Goal: Task Accomplishment & Management: Complete application form

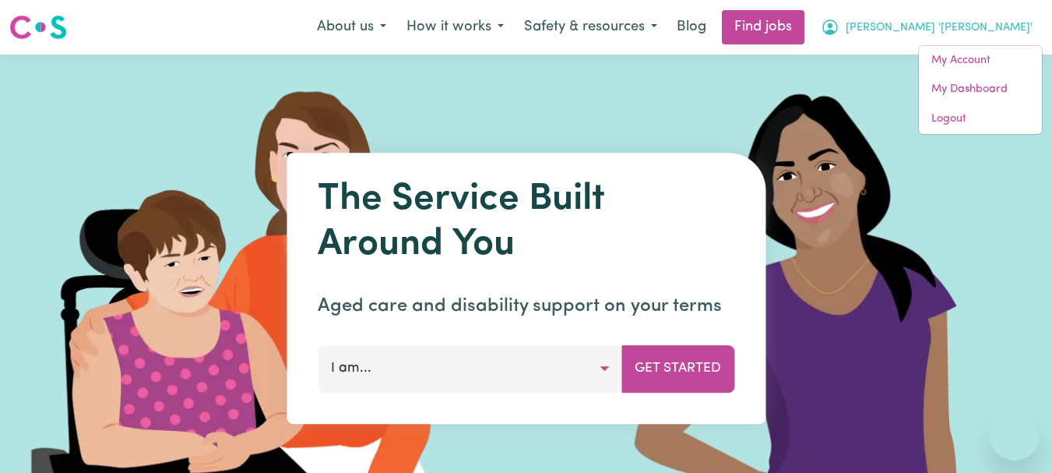
click at [965, 54] on link "My Account" at bounding box center [980, 61] width 123 height 30
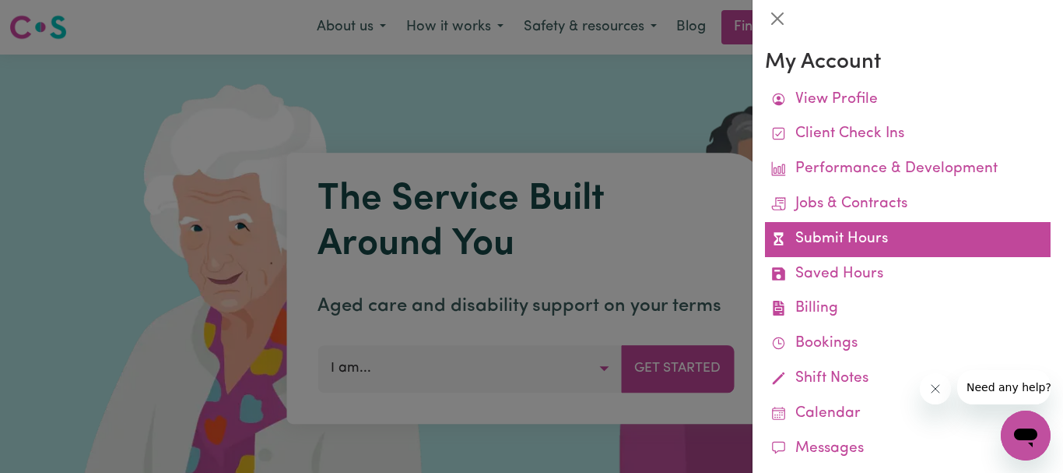
click at [847, 234] on link "Submit Hours" at bounding box center [908, 239] width 286 height 35
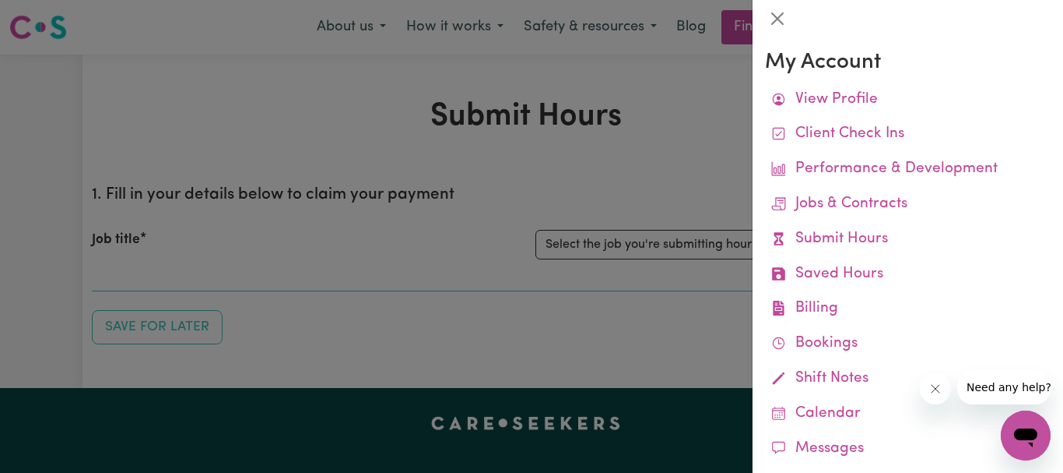
click at [689, 199] on div at bounding box center [531, 236] width 1063 height 473
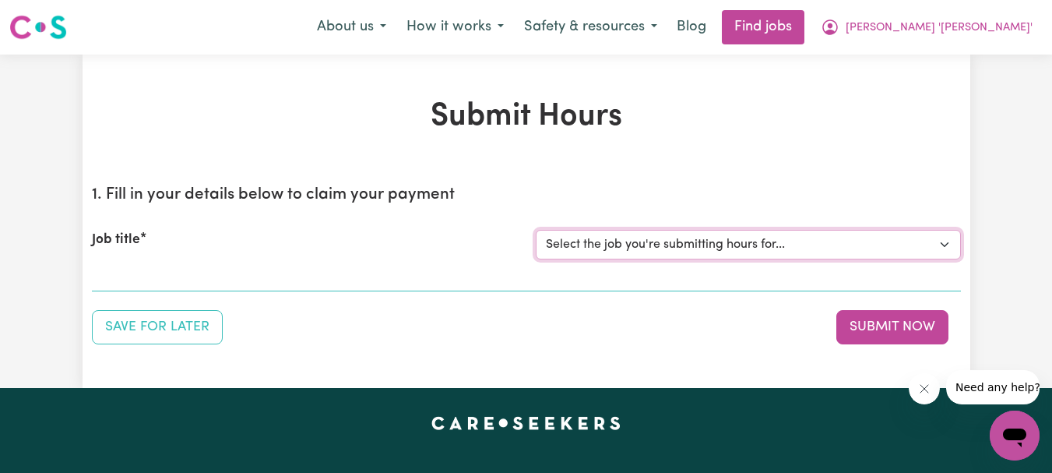
click at [938, 239] on select "Select the job you're submitting hours for... [[PERSON_NAME]] Support Worker Re…" at bounding box center [748, 245] width 425 height 30
click at [948, 241] on select "Select the job you're submitting hours for... [[PERSON_NAME]] Support Worker Re…" at bounding box center [748, 245] width 425 height 30
select select "9333"
click at [536, 230] on select "Select the job you're submitting hours for... [[PERSON_NAME]] Support Worker Re…" at bounding box center [748, 245] width 425 height 30
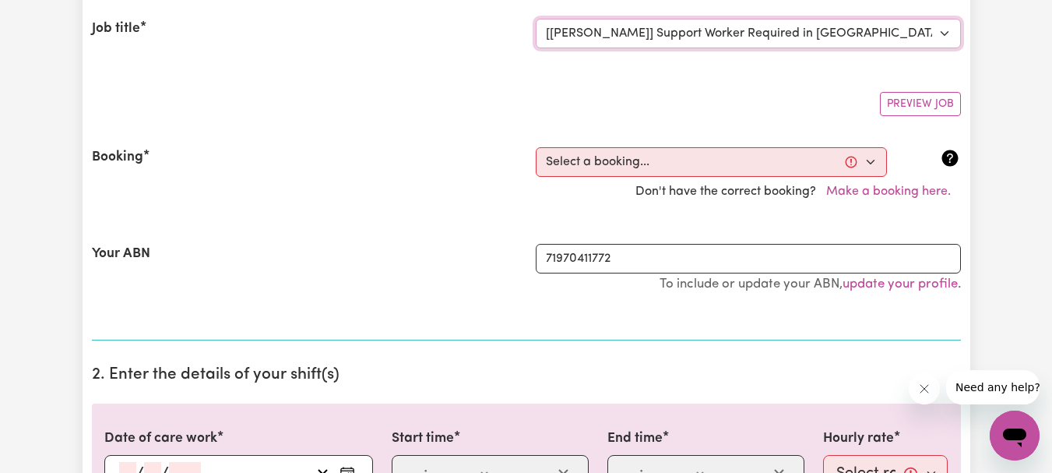
scroll to position [234, 0]
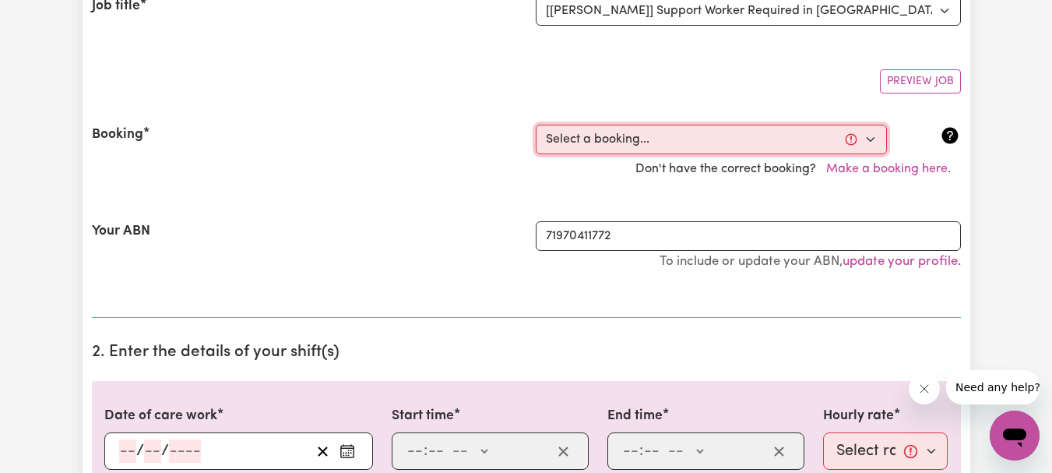
click at [871, 140] on select "Select a booking... [DATE] 07:45am to 09:45am (RECURRING) [DATE] 07:45am to 09:…" at bounding box center [711, 140] width 351 height 30
select select "337458"
click at [536, 125] on select "Select a booking... [DATE] 07:45am to 09:45am (RECURRING) [DATE] 07:45am to 09:…" at bounding box center [711, 140] width 351 height 30
type input "[DATE]"
type input "15"
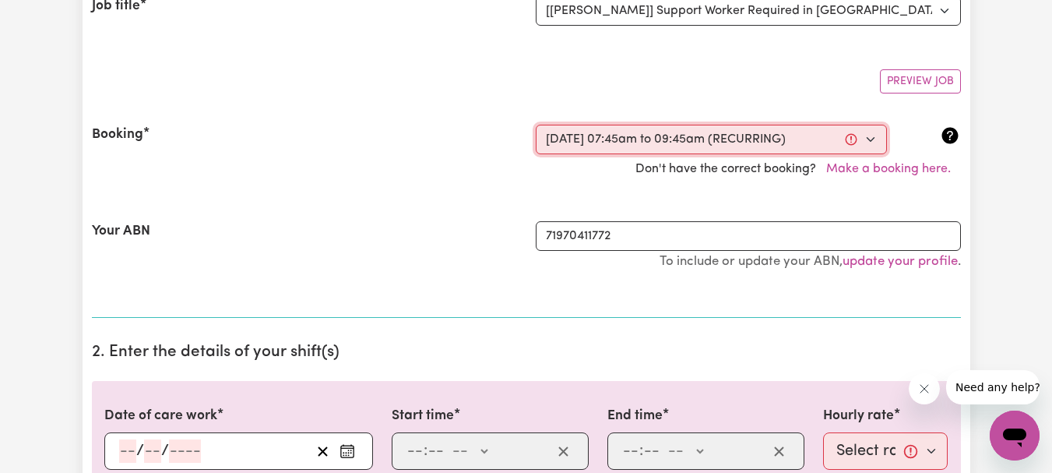
type input "8"
type input "2025"
type input "07:45"
type input "7"
type input "45"
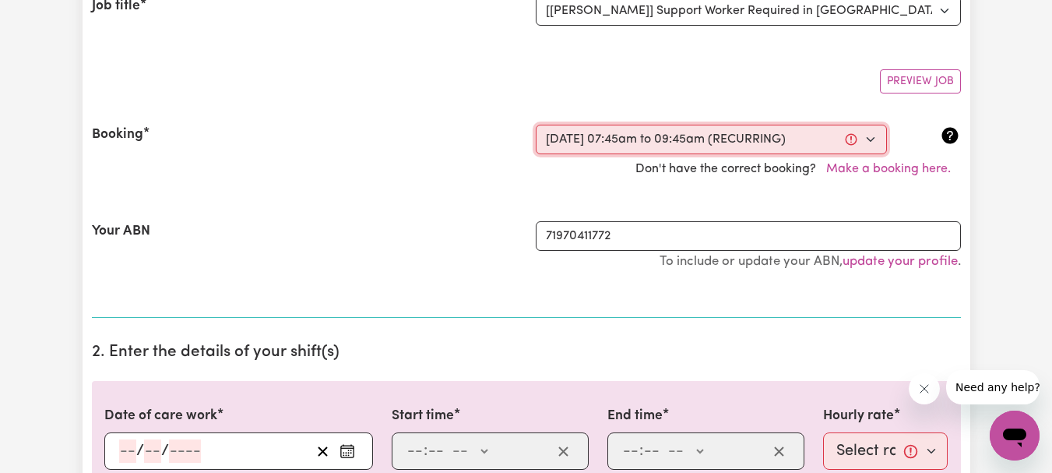
select select "am"
type input "09:45"
type input "9"
type input "45"
select select "am"
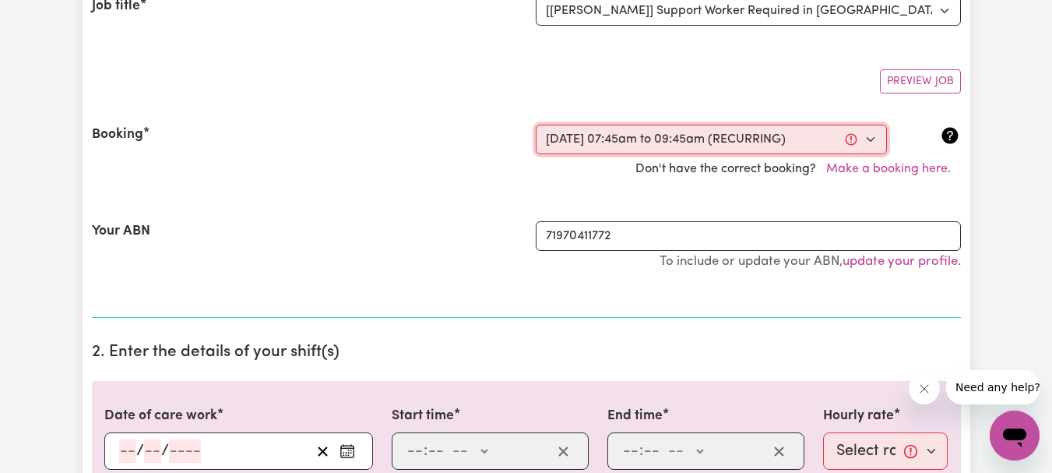
select select "54.8-Weekday"
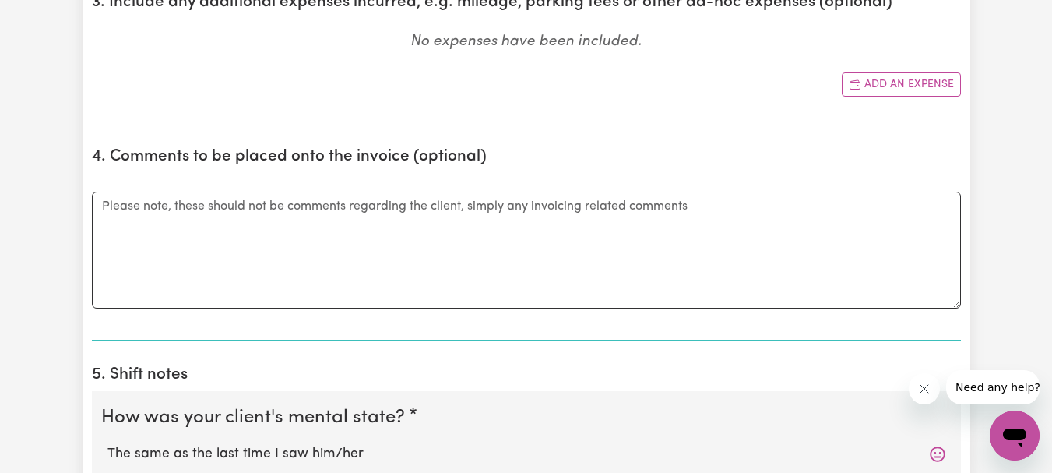
scroll to position [1012, 0]
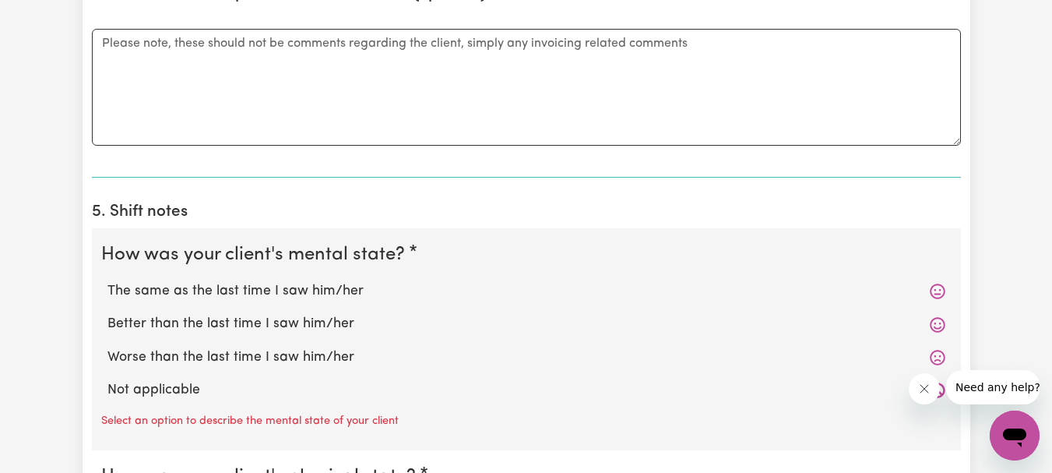
click at [219, 291] on label "The same as the last time I saw him/her" at bounding box center [526, 291] width 838 height 20
click at [107, 281] on input "The same as the last time I saw him/her" at bounding box center [107, 280] width 1 height 1
radio input "true"
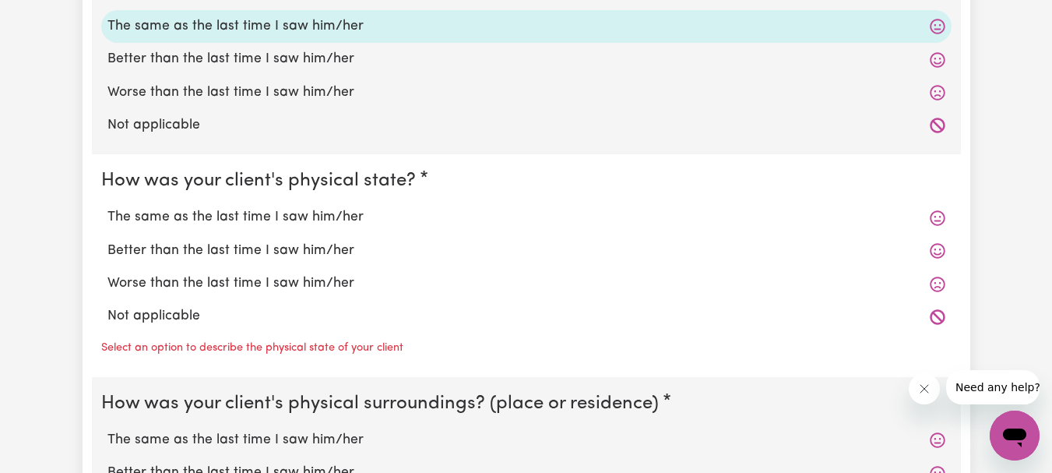
scroll to position [1323, 0]
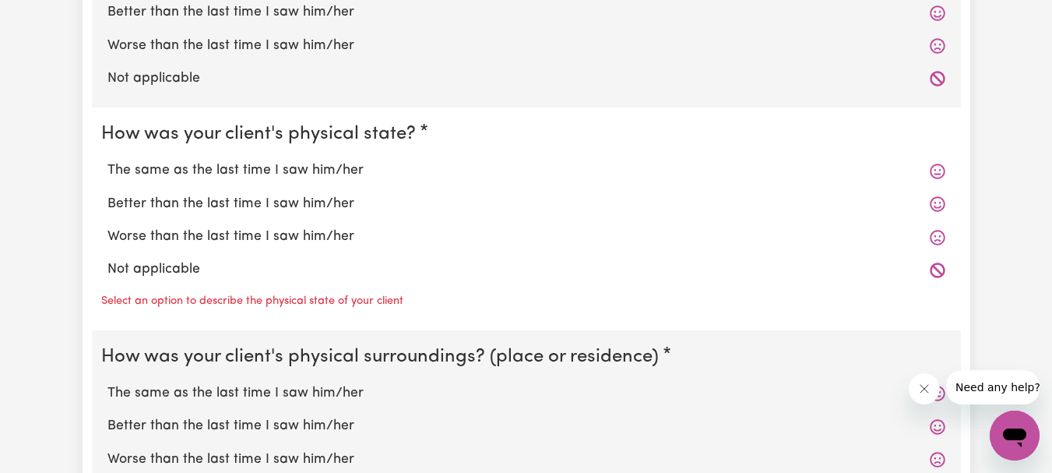
click at [237, 169] on label "The same as the last time I saw him/her" at bounding box center [526, 170] width 838 height 20
click at [107, 160] on input "The same as the last time I saw him/her" at bounding box center [107, 160] width 1 height 1
radio input "true"
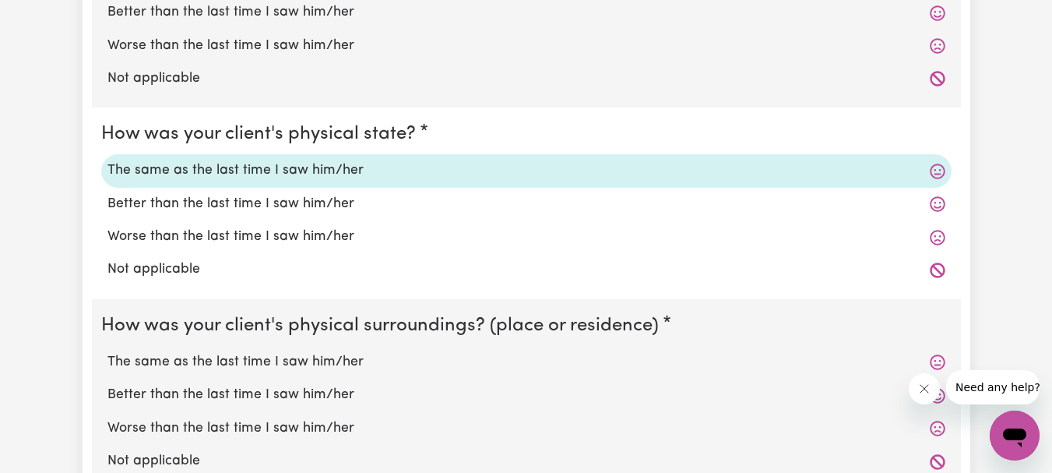
click at [252, 392] on label "Better than the last time I saw him/her" at bounding box center [526, 395] width 838 height 20
click at [107, 385] on input "Better than the last time I saw him/her" at bounding box center [107, 384] width 1 height 1
radio input "true"
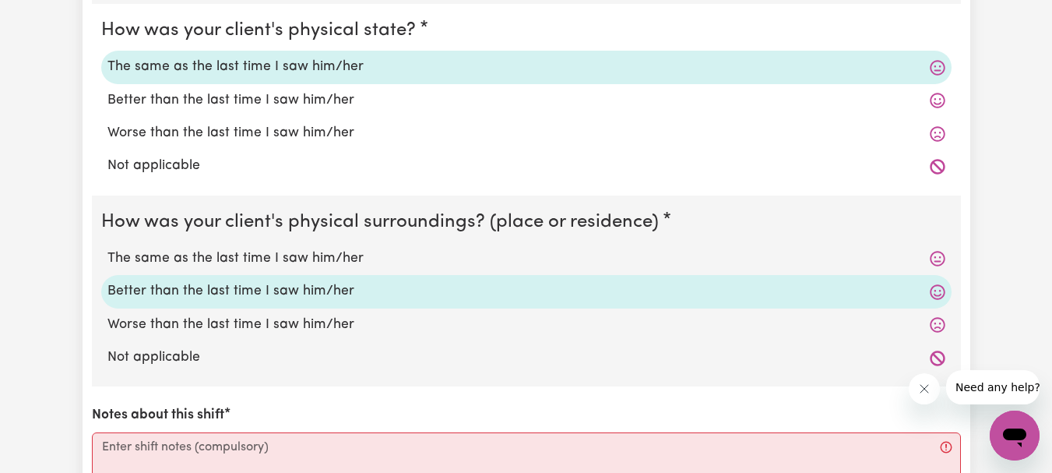
scroll to position [1557, 0]
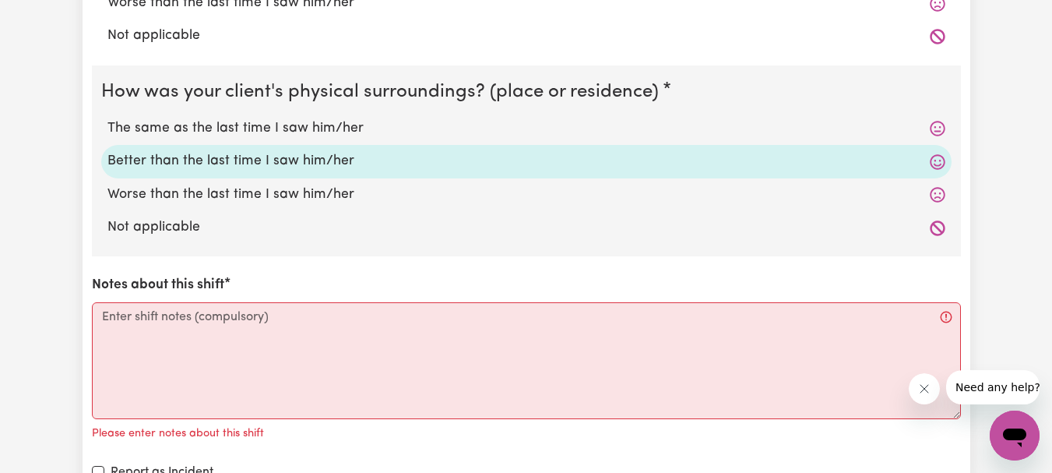
click at [320, 123] on label "The same as the last time I saw him/her" at bounding box center [526, 128] width 838 height 20
click at [107, 118] on input "The same as the last time I saw him/her" at bounding box center [107, 118] width 1 height 1
radio input "true"
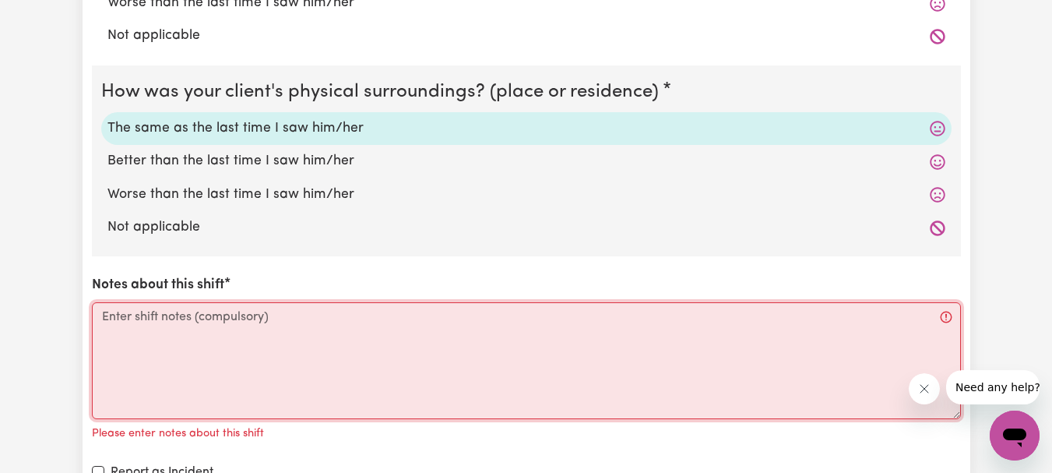
click at [132, 318] on textarea "Notes about this shift" at bounding box center [526, 360] width 869 height 117
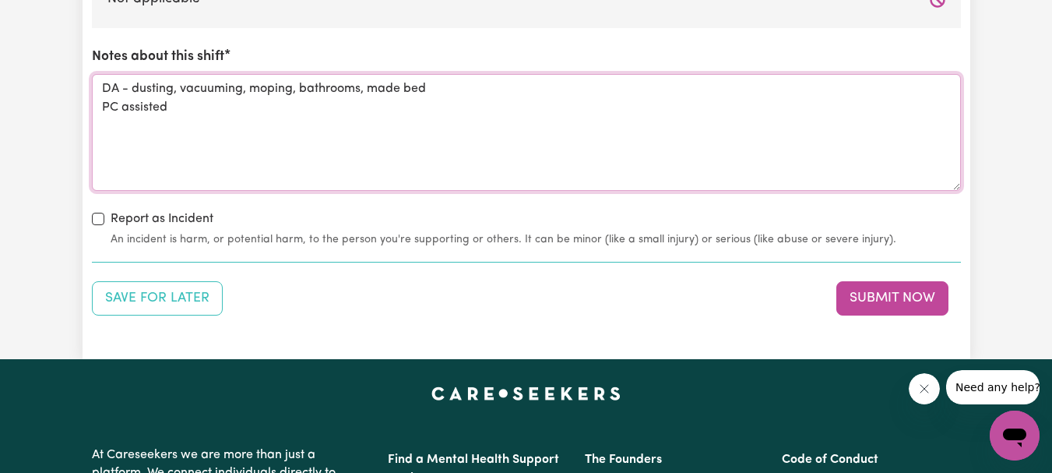
scroll to position [1868, 0]
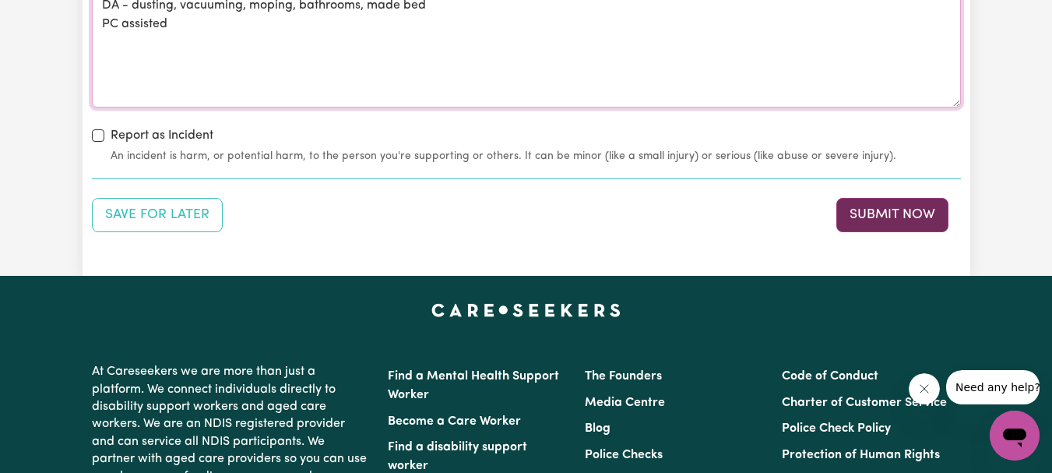
type textarea "DA - dusting, vacuuming, moping, bathrooms, made bed PC assisted"
click at [868, 204] on button "Submit Now" at bounding box center [892, 215] width 112 height 34
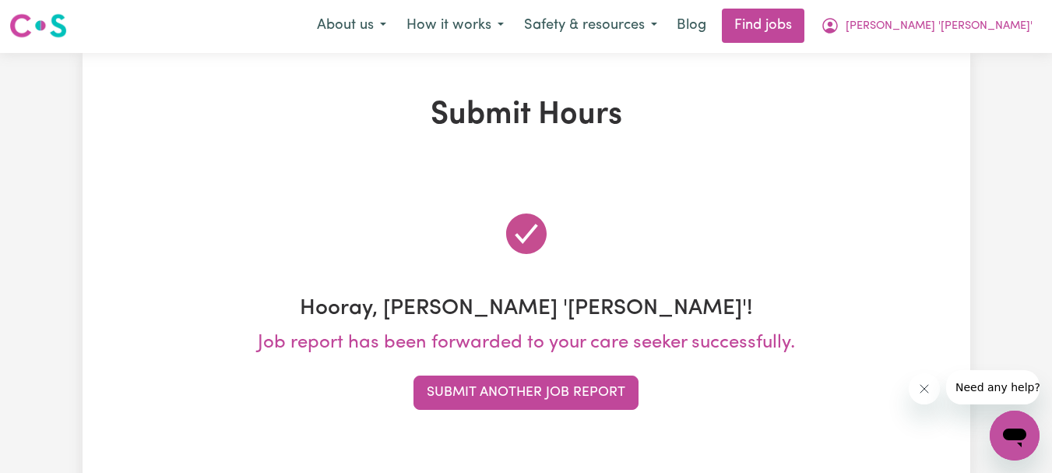
scroll to position [0, 0]
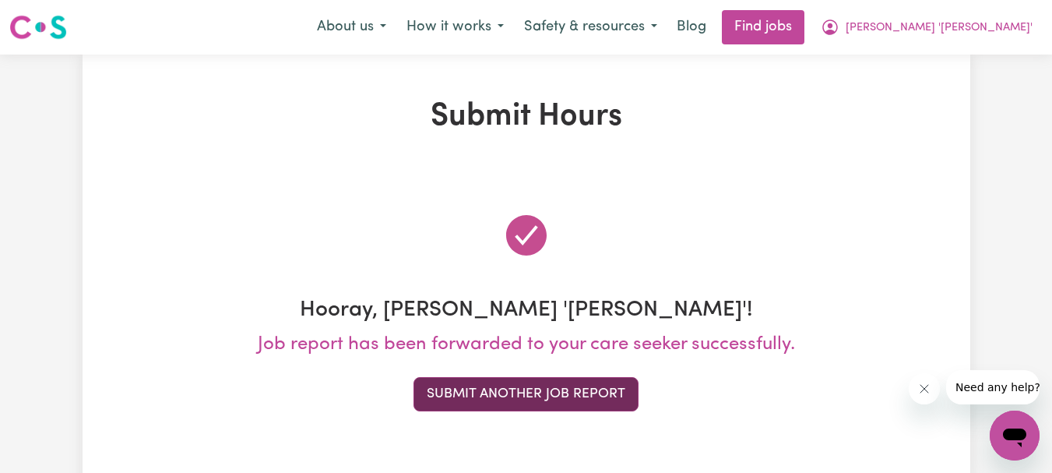
click at [543, 389] on button "Submit Another Job Report" at bounding box center [525, 394] width 225 height 34
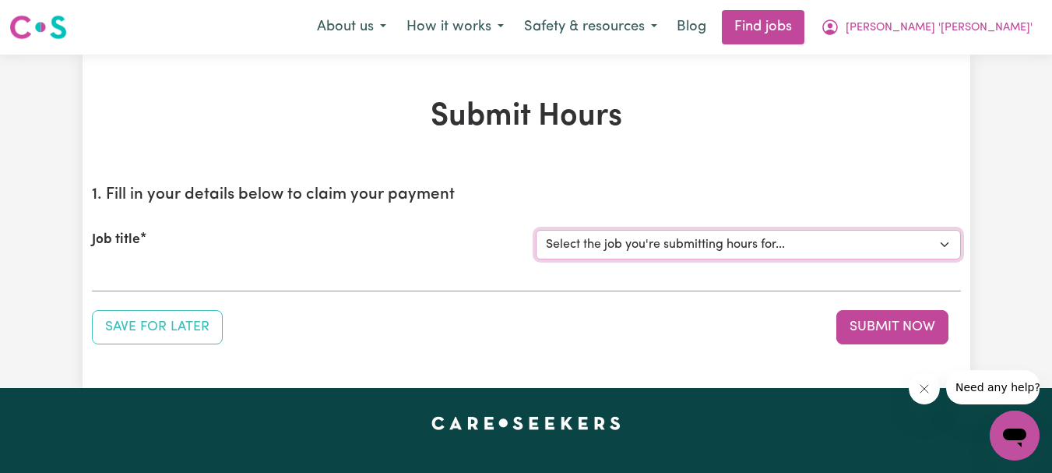
click at [951, 249] on select "Select the job you're submitting hours for... [[PERSON_NAME]] Support Worker Re…" at bounding box center [748, 245] width 425 height 30
select select "9506"
click at [536, 230] on select "Select the job you're submitting hours for... [[PERSON_NAME]] Support Worker Re…" at bounding box center [748, 245] width 425 height 30
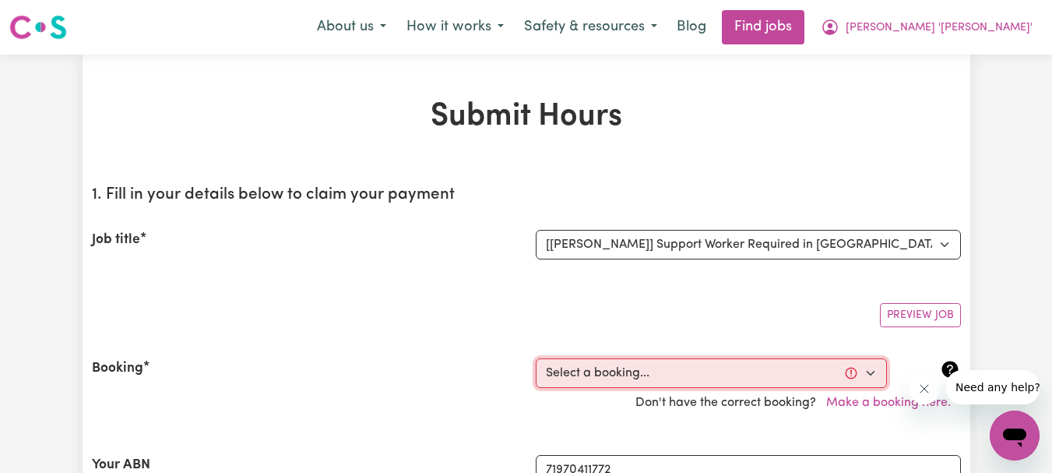
click at [876, 377] on select "Select a booking... [DATE] 10:30am to 12:30pm (RECURRING) [DATE] 10:30am to 12:…" at bounding box center [711, 373] width 351 height 30
select select "345483"
click at [536, 358] on select "Select a booking... [DATE] 10:30am to 12:30pm (RECURRING) [DATE] 10:30am to 12:…" at bounding box center [711, 373] width 351 height 30
type input "[DATE]"
type input "15"
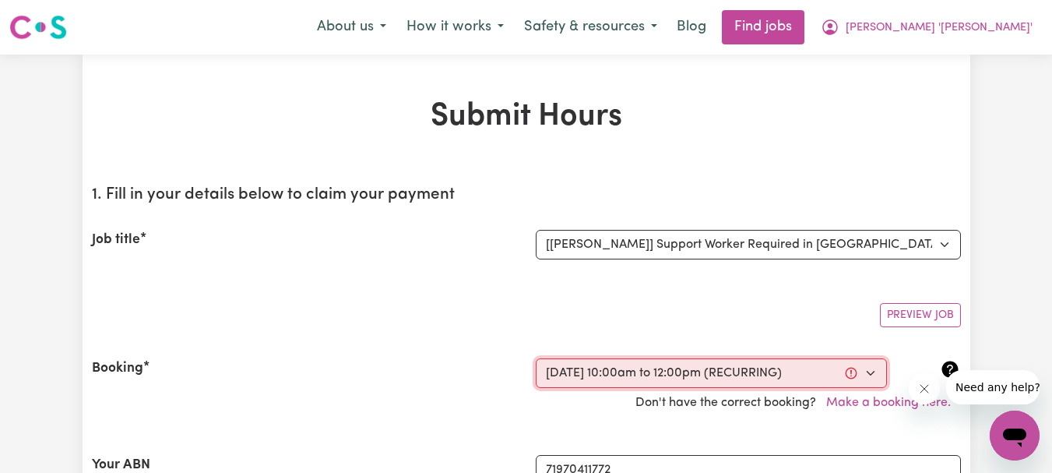
type input "8"
type input "2025"
type input "10:00"
type input "10"
type input "0"
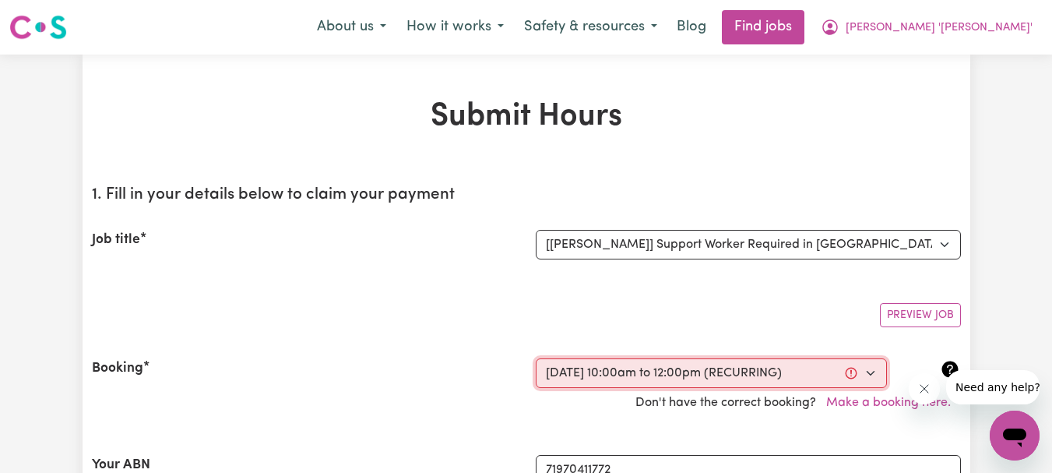
select select "am"
type input "12:00"
type input "12"
type input "0"
select select "pm"
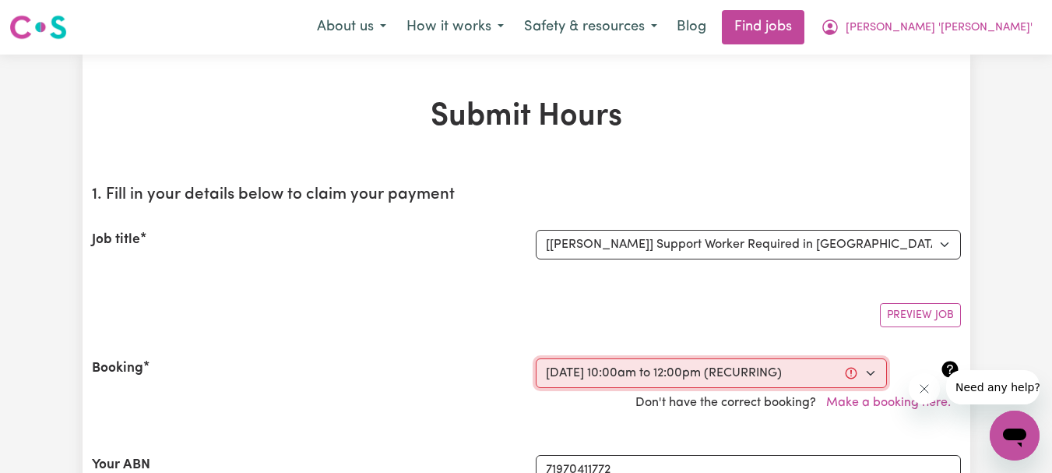
select select "54.8-Weekday"
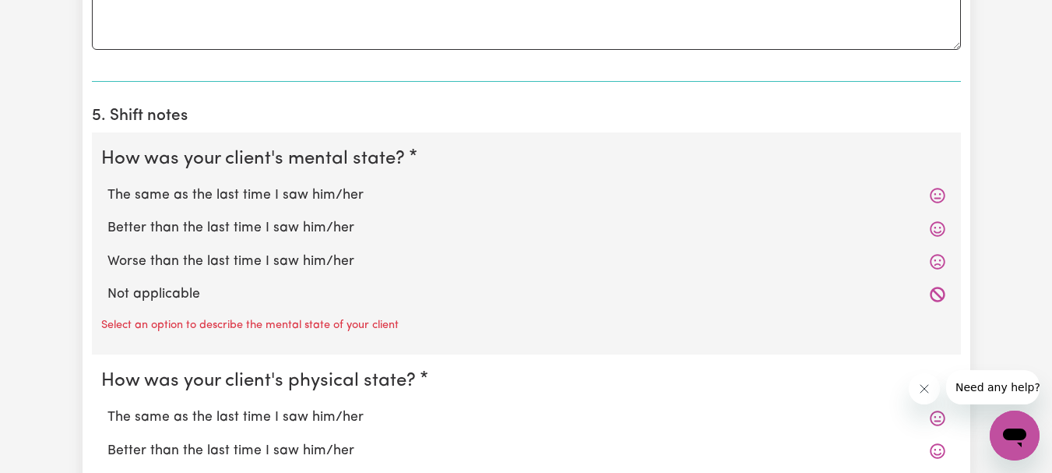
scroll to position [1168, 0]
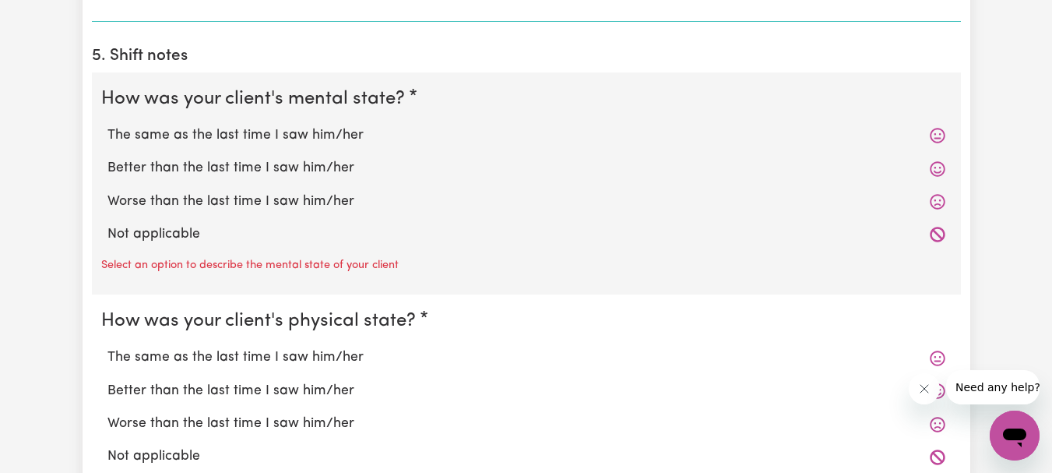
click at [336, 135] on label "The same as the last time I saw him/her" at bounding box center [526, 135] width 838 height 20
click at [107, 125] on input "The same as the last time I saw him/her" at bounding box center [107, 125] width 1 height 1
radio input "true"
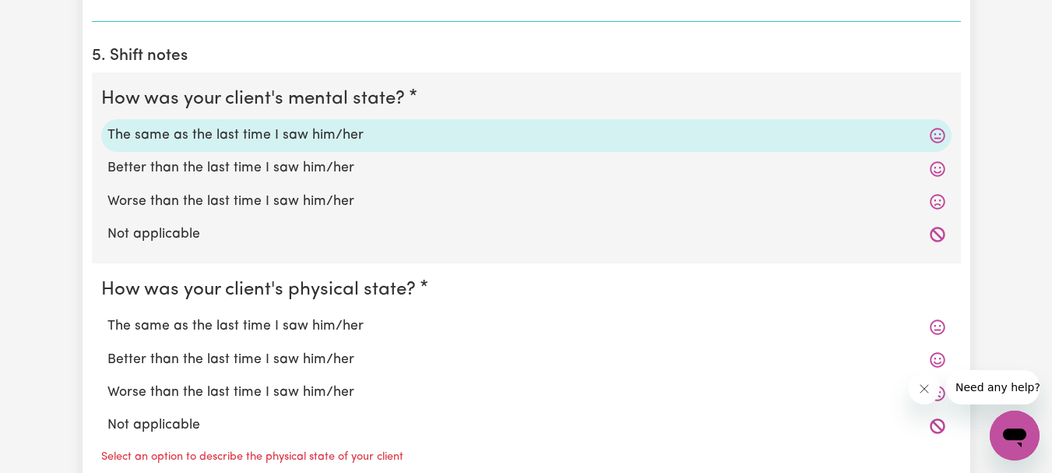
click at [336, 324] on label "The same as the last time I saw him/her" at bounding box center [526, 326] width 838 height 20
click at [107, 316] on input "The same as the last time I saw him/her" at bounding box center [107, 315] width 1 height 1
radio input "true"
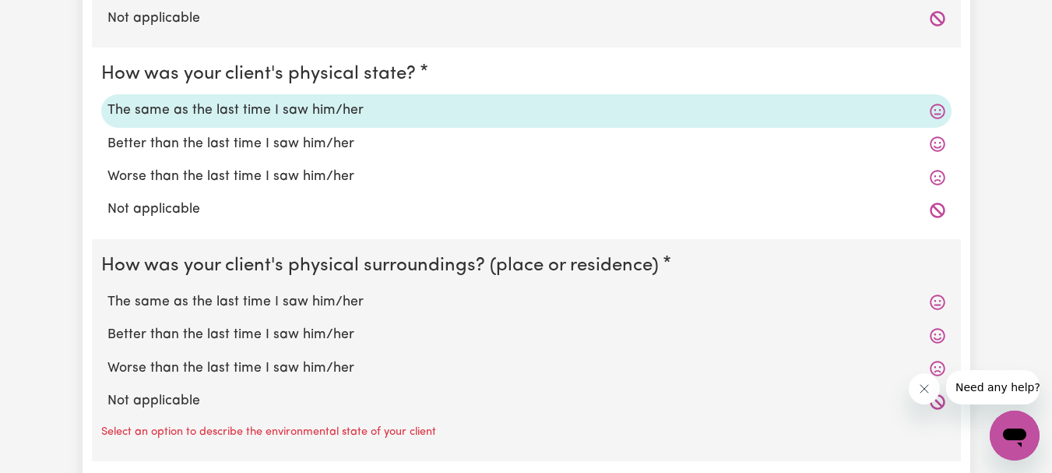
scroll to position [1401, 0]
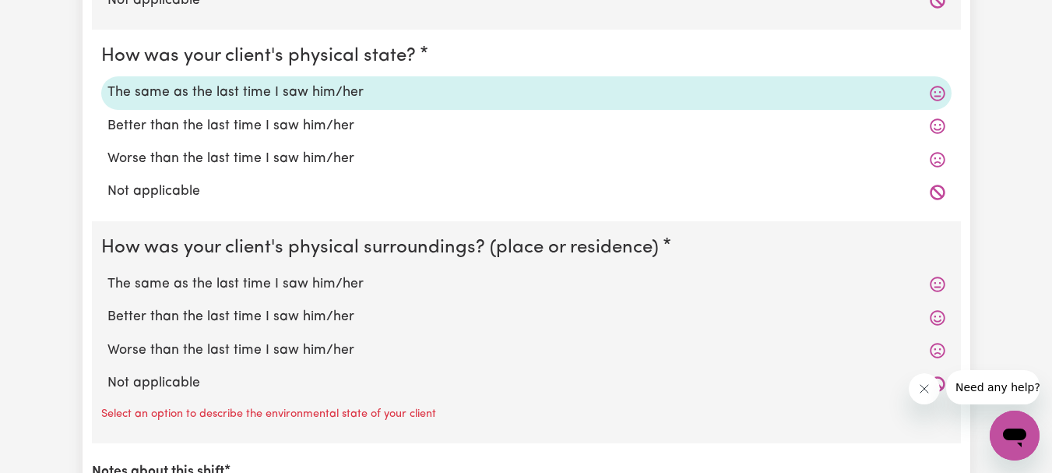
click at [315, 282] on label "The same as the last time I saw him/her" at bounding box center [526, 284] width 838 height 20
click at [107, 274] on input "The same as the last time I saw him/her" at bounding box center [107, 273] width 1 height 1
radio input "true"
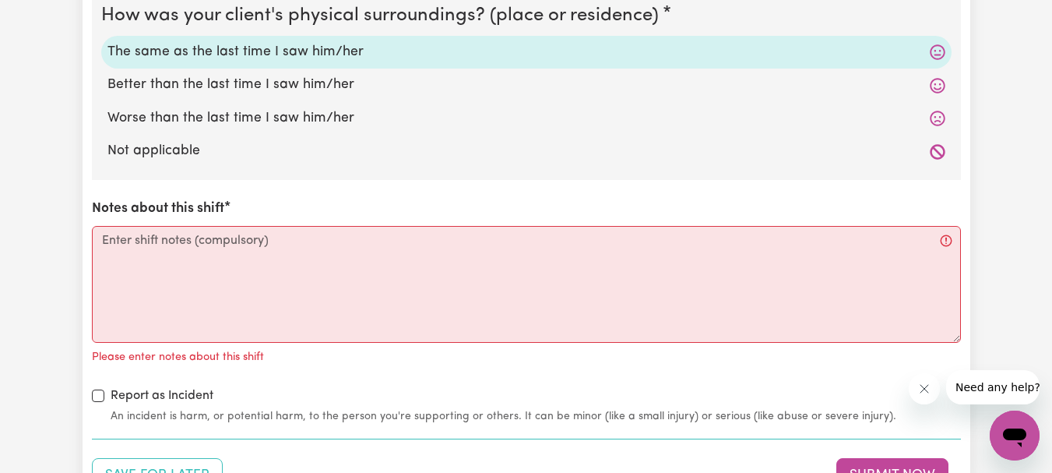
scroll to position [1635, 0]
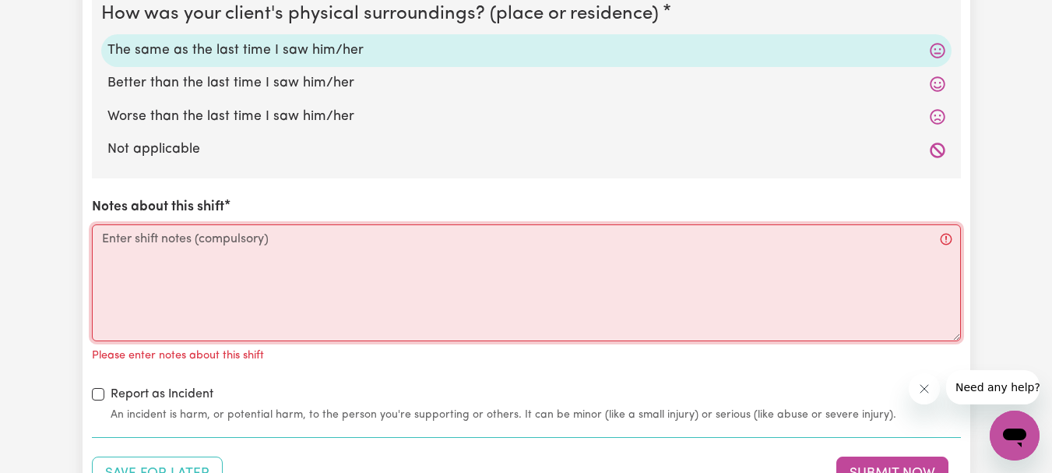
click at [222, 238] on textarea "Notes about this shift" at bounding box center [526, 282] width 869 height 117
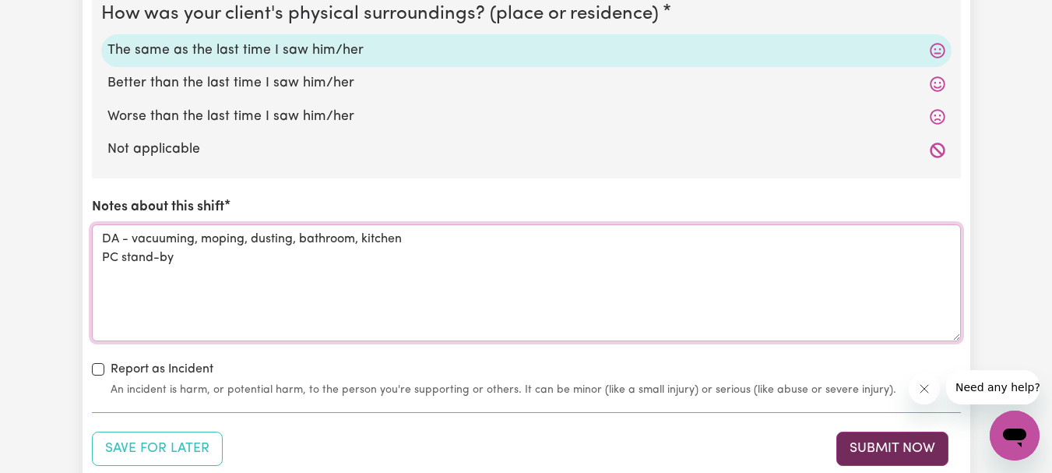
type textarea "DA - vacuuming, moping, dusting, bathroom, kitchen PC stand-by"
click at [852, 443] on button "Submit Now" at bounding box center [892, 448] width 112 height 34
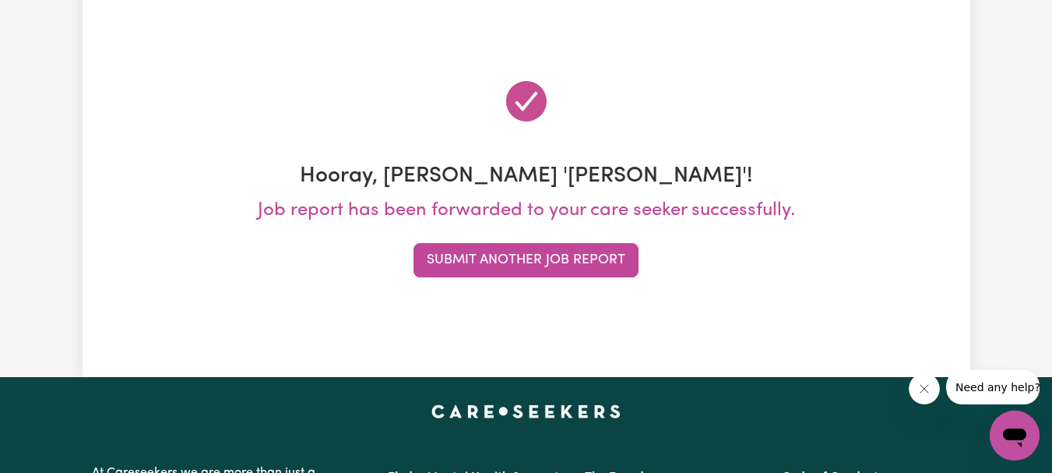
scroll to position [0, 0]
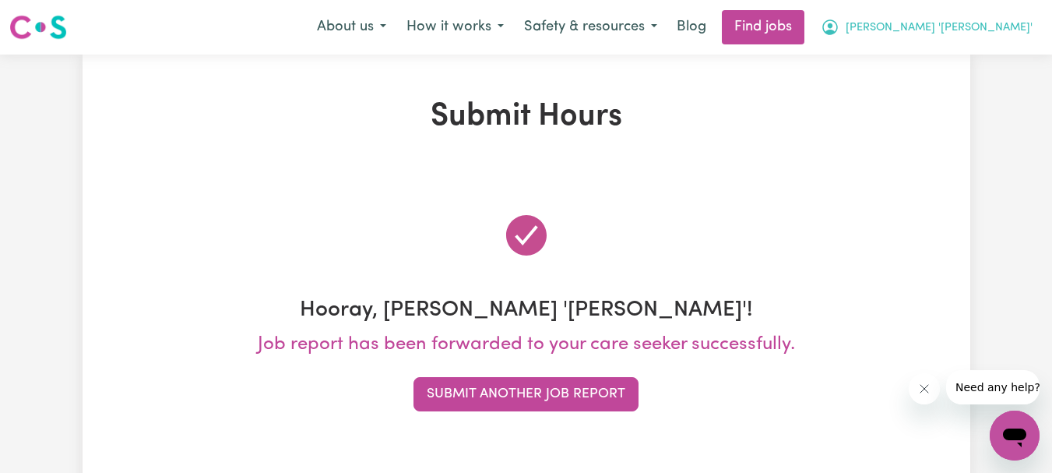
click at [989, 25] on span "[PERSON_NAME] '[PERSON_NAME]'" at bounding box center [938, 27] width 187 height 17
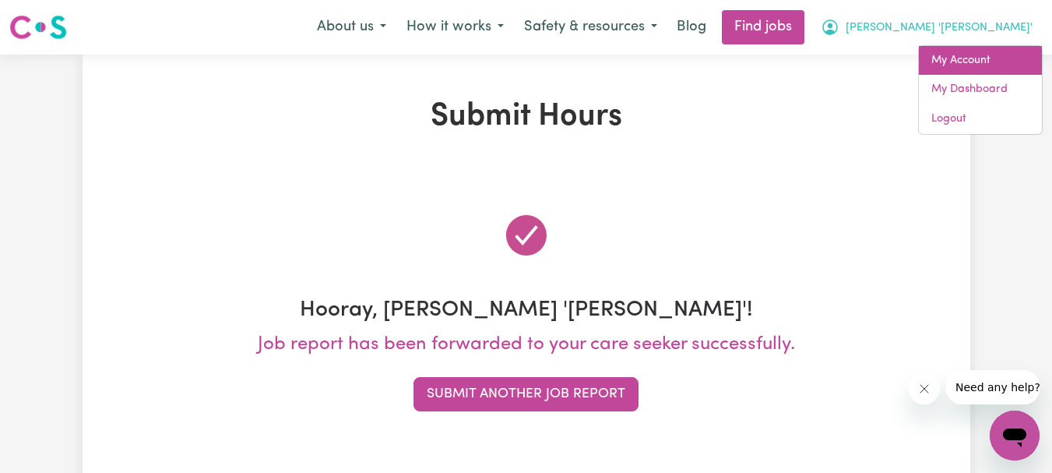
click at [972, 54] on link "My Account" at bounding box center [980, 61] width 123 height 30
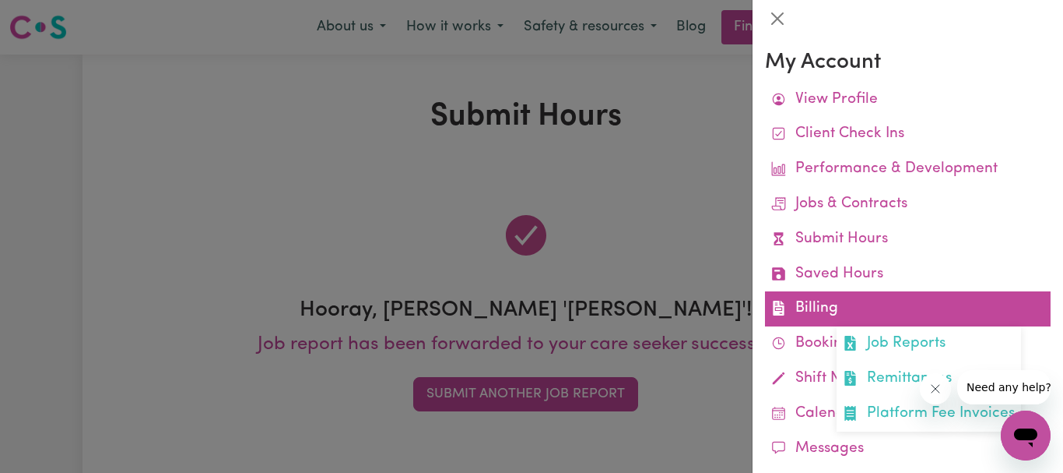
click at [837, 309] on link "Billing Job Reports Remittances Platform Fee Invoices" at bounding box center [908, 308] width 286 height 35
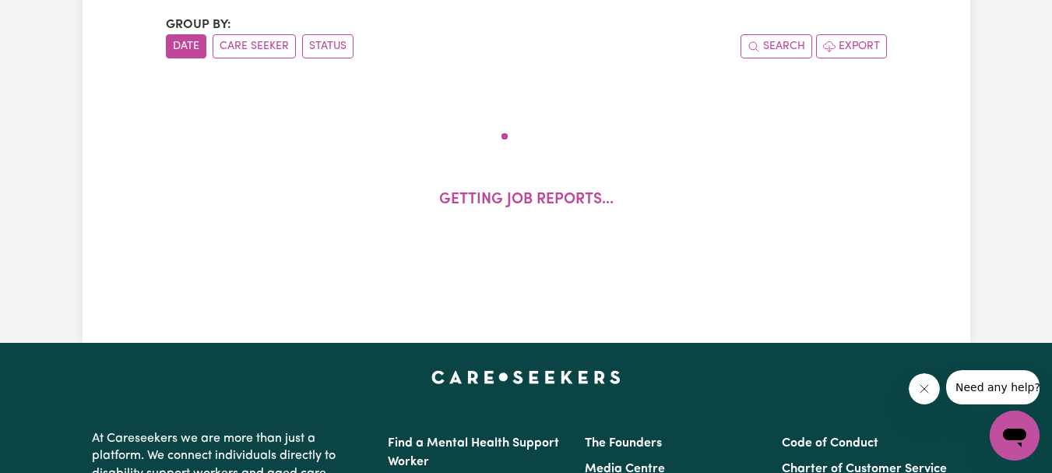
scroll to position [234, 0]
